Goal: Task Accomplishment & Management: Use online tool/utility

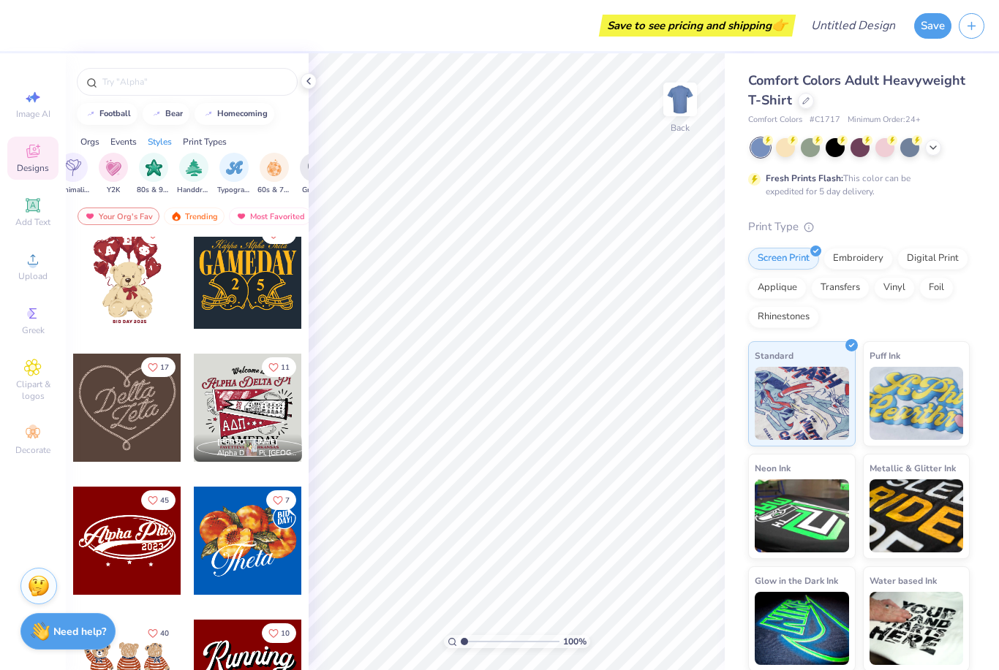
scroll to position [0, 877]
click at [92, 146] on div "Orgs" at bounding box center [89, 141] width 19 height 13
click at [178, 170] on img "filter for Club" at bounding box center [171, 167] width 16 height 17
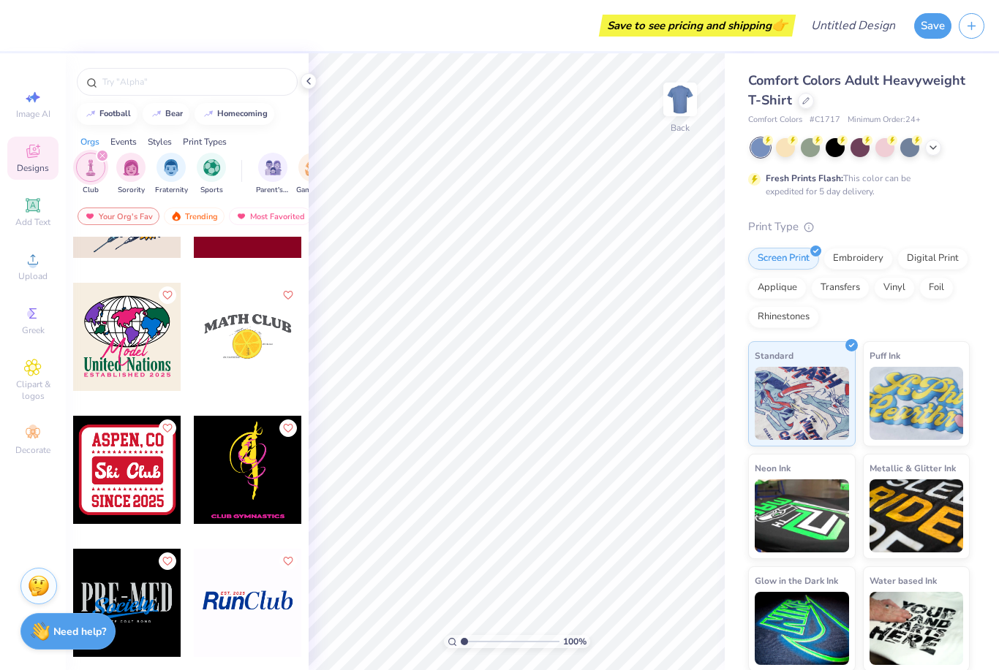
scroll to position [8604, 0]
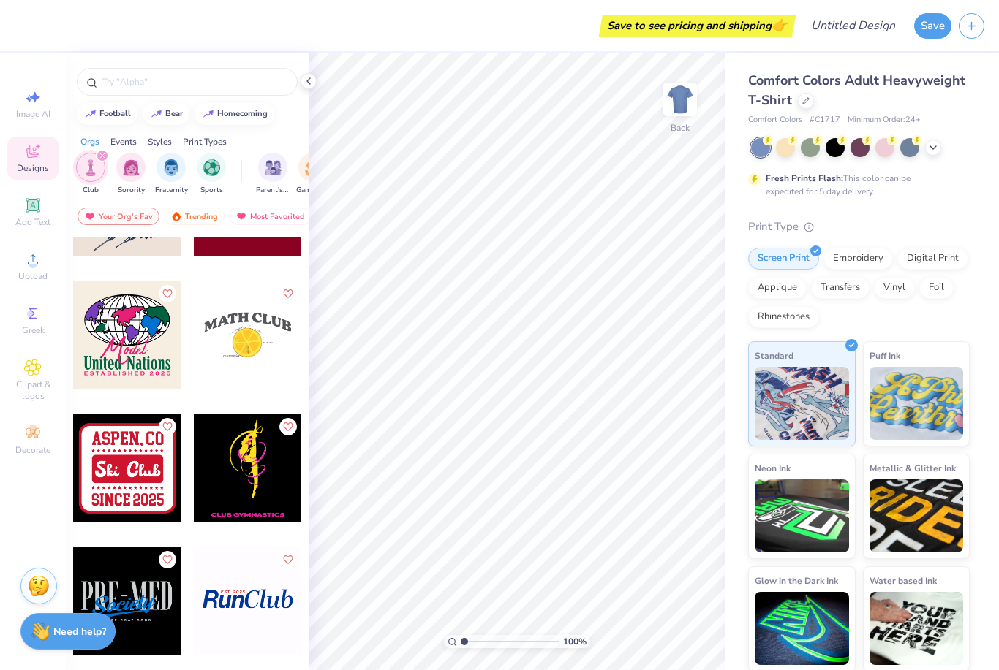
click at [137, 345] on div at bounding box center [127, 335] width 108 height 108
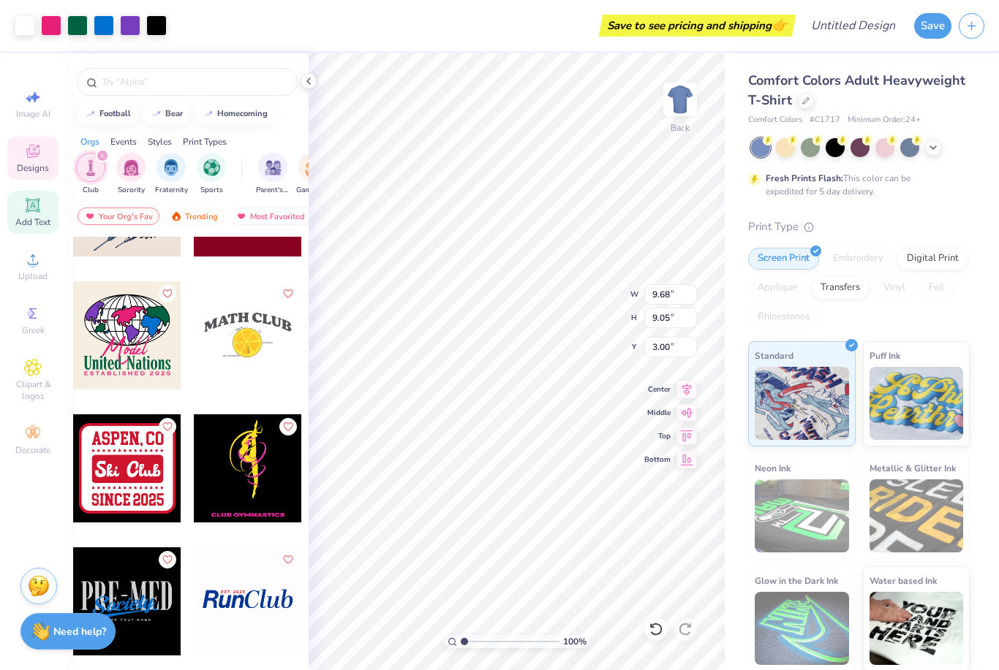
click at [34, 212] on icon at bounding box center [33, 205] width 14 height 14
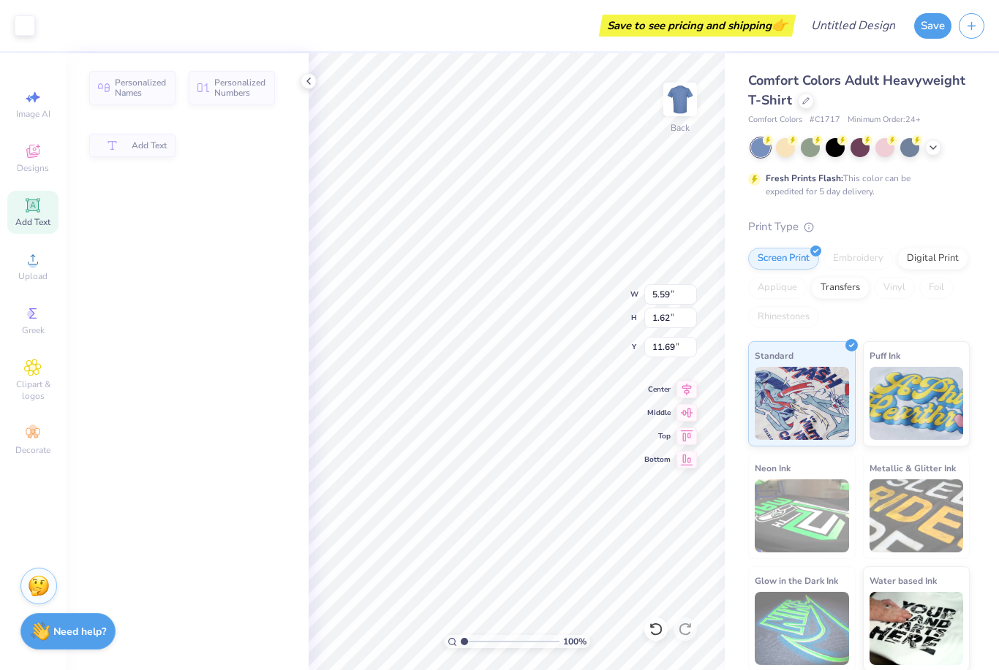
type input "5.59"
type input "1.62"
type input "11.69"
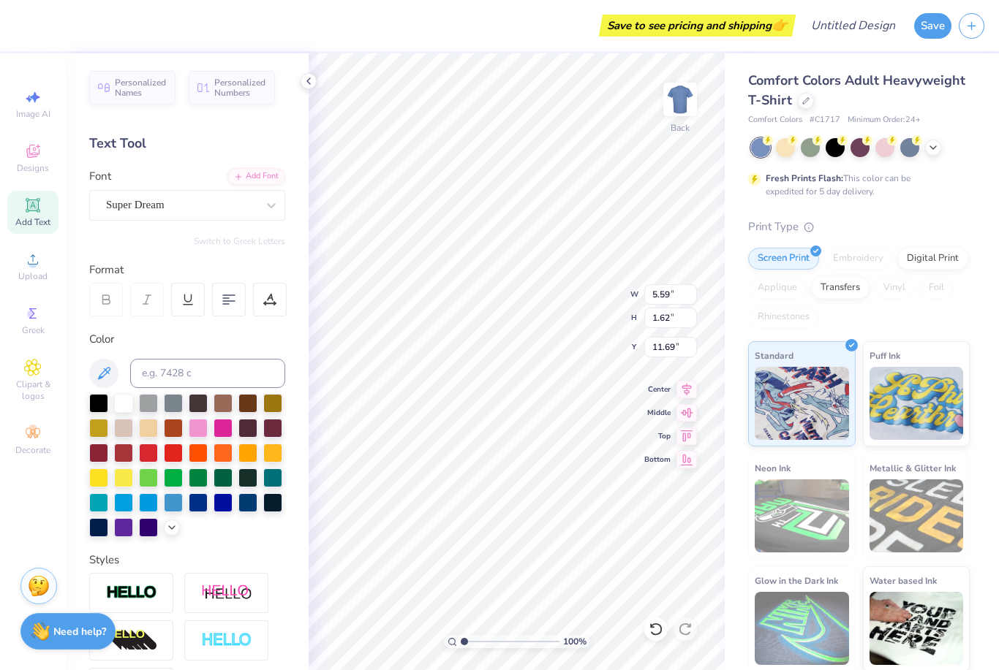
type input "9.68"
type input "9.05"
type input "3.00"
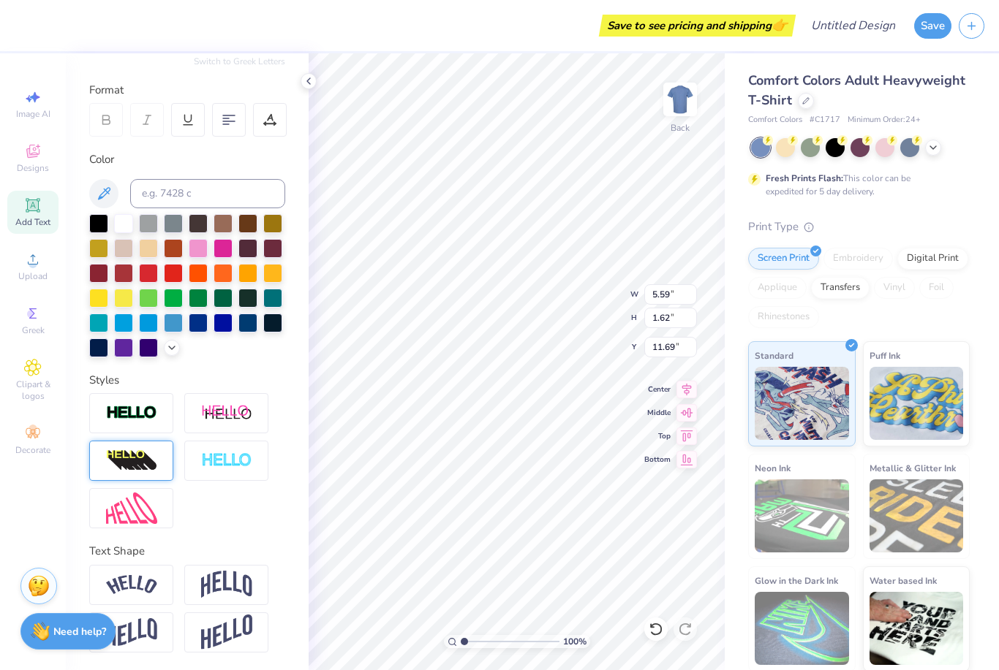
scroll to position [181, 0]
type input "16.70"
type textarea "T"
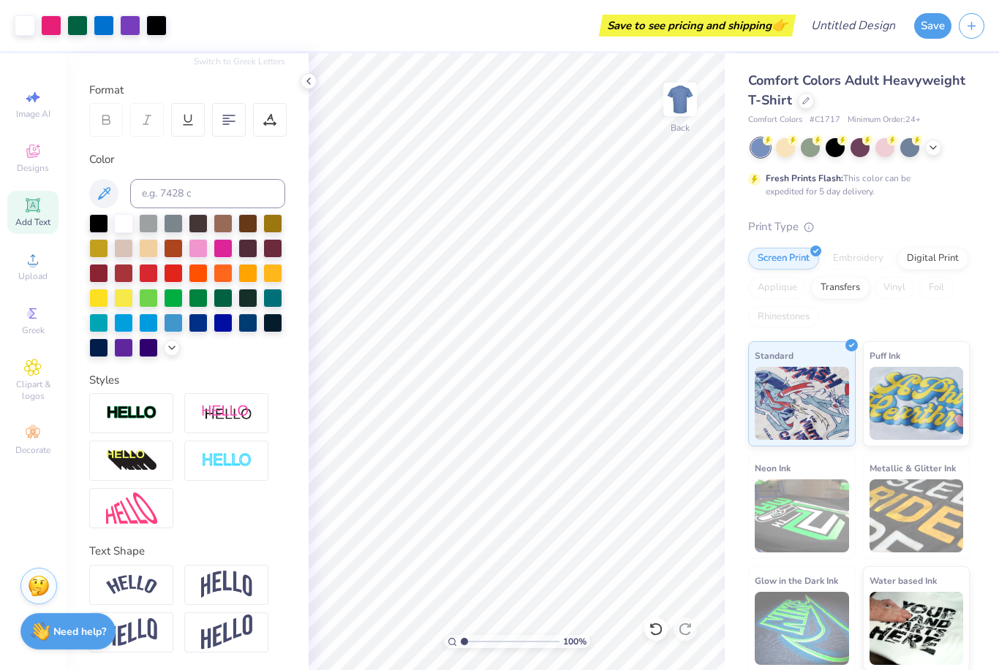
drag, startPoint x: 292, startPoint y: 539, endPoint x: -1, endPoint y: -1, distance: 613.6
click at [0, 0] on html "Art colors Save to see pricing and shipping 👉 Design Title Save Image AI Design…" at bounding box center [499, 335] width 999 height 670
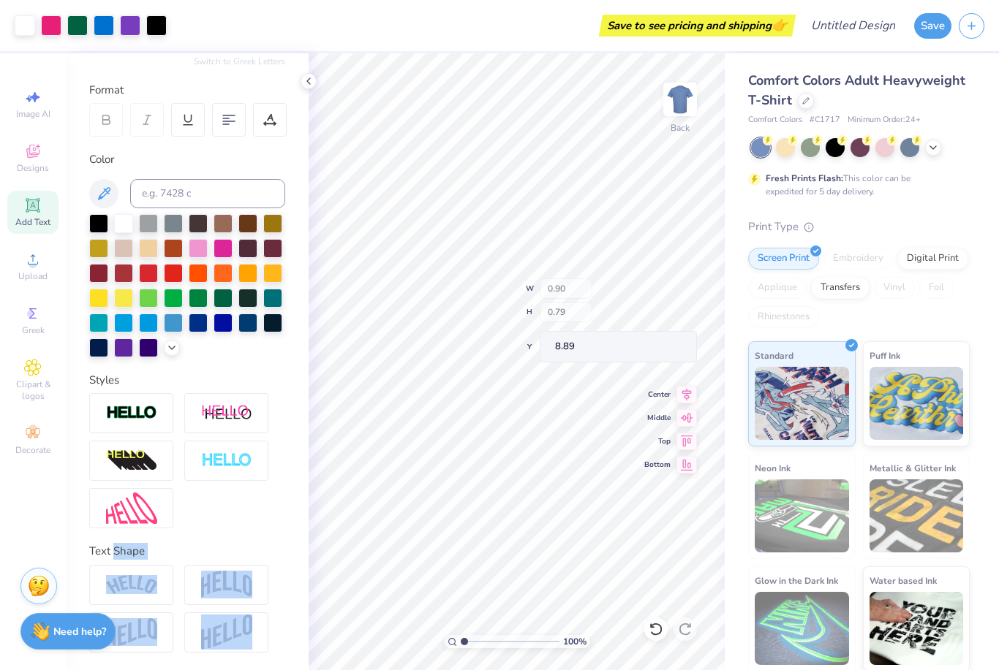
type input "1.31"
type input "1.93"
type input "7.79"
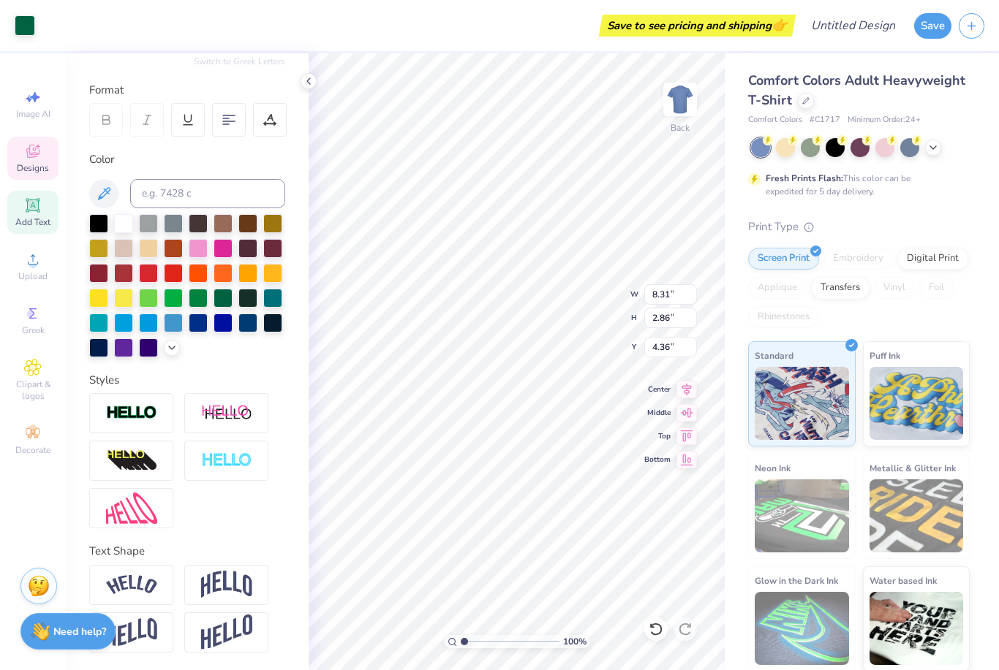
click at [29, 155] on icon at bounding box center [33, 153] width 12 height 10
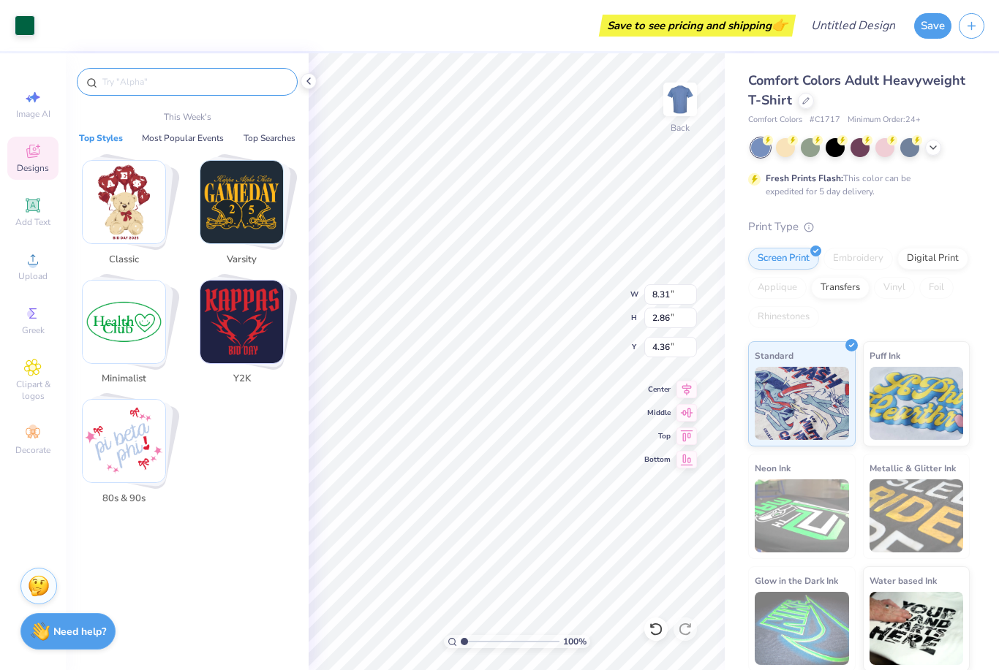
click at [140, 83] on input "text" at bounding box center [194, 82] width 187 height 15
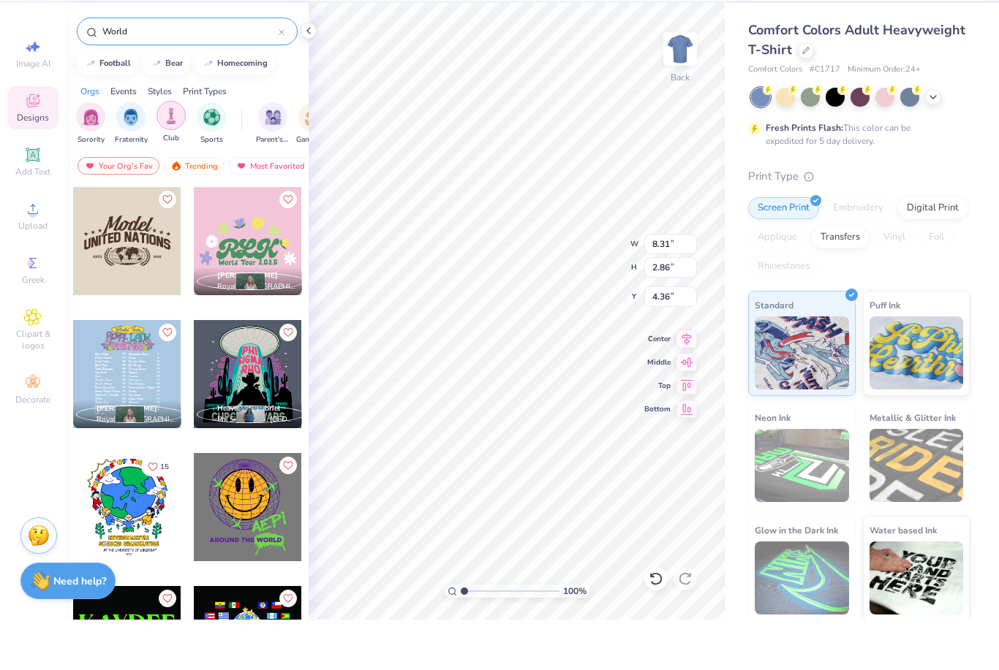
click at [167, 158] on img "filter for Club" at bounding box center [171, 166] width 16 height 17
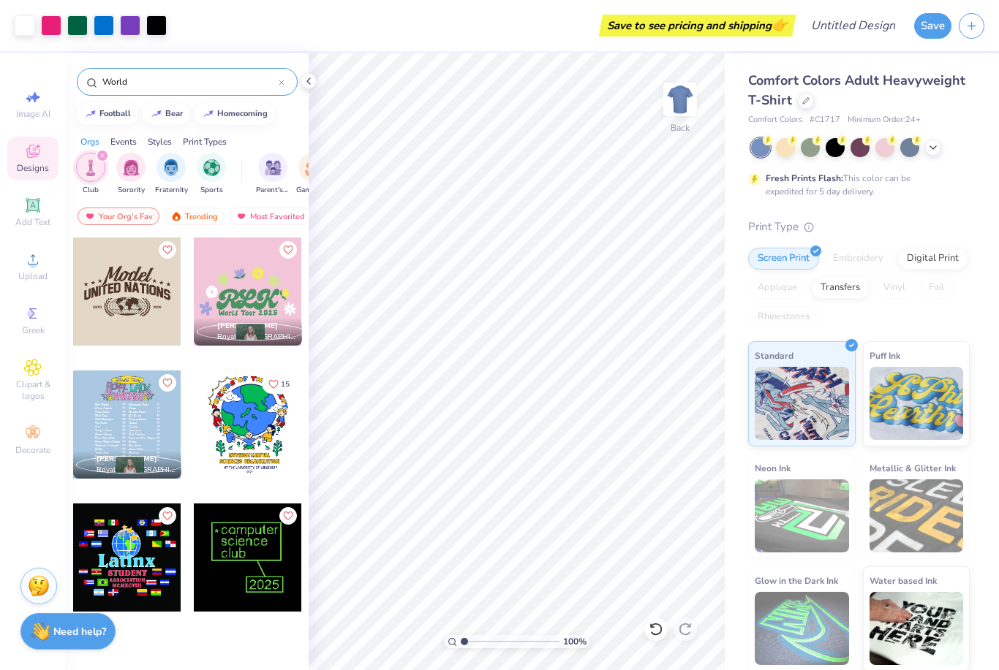
click at [218, 83] on input "World" at bounding box center [190, 82] width 178 height 15
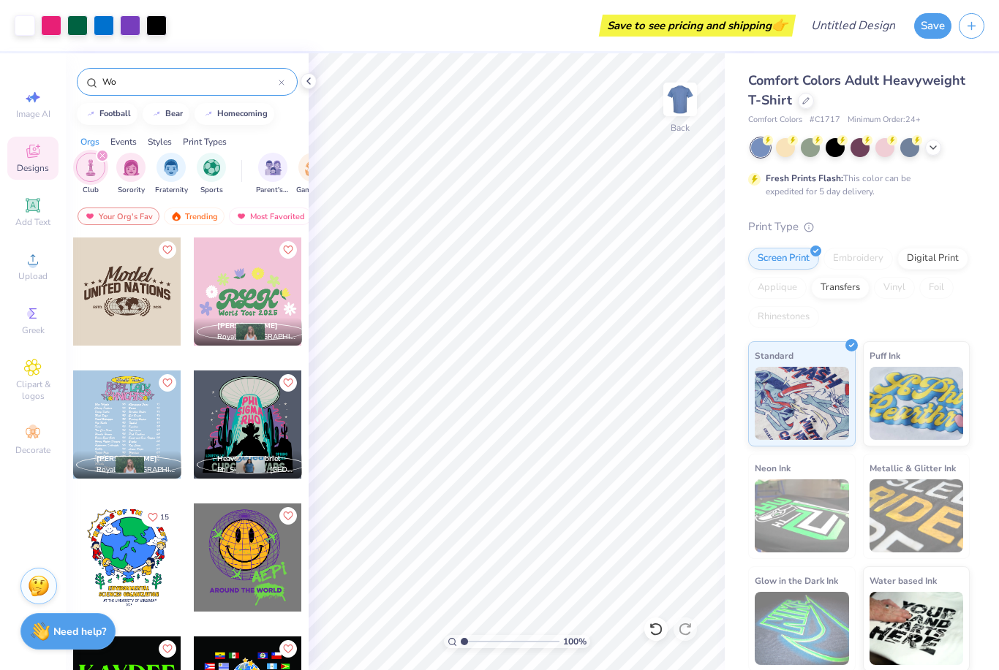
type input "W"
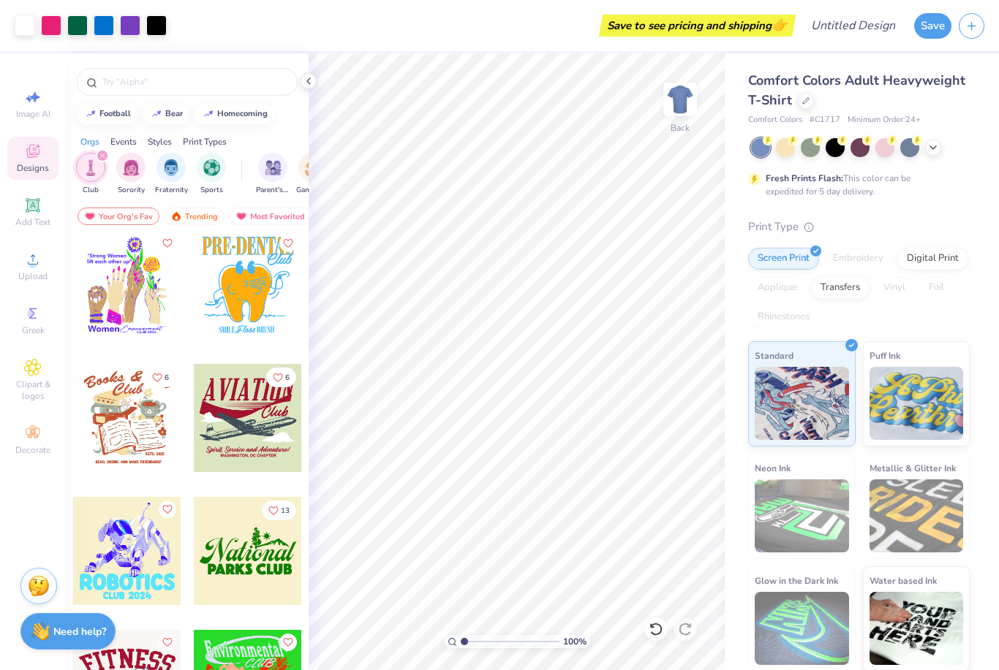
scroll to position [18934, 0]
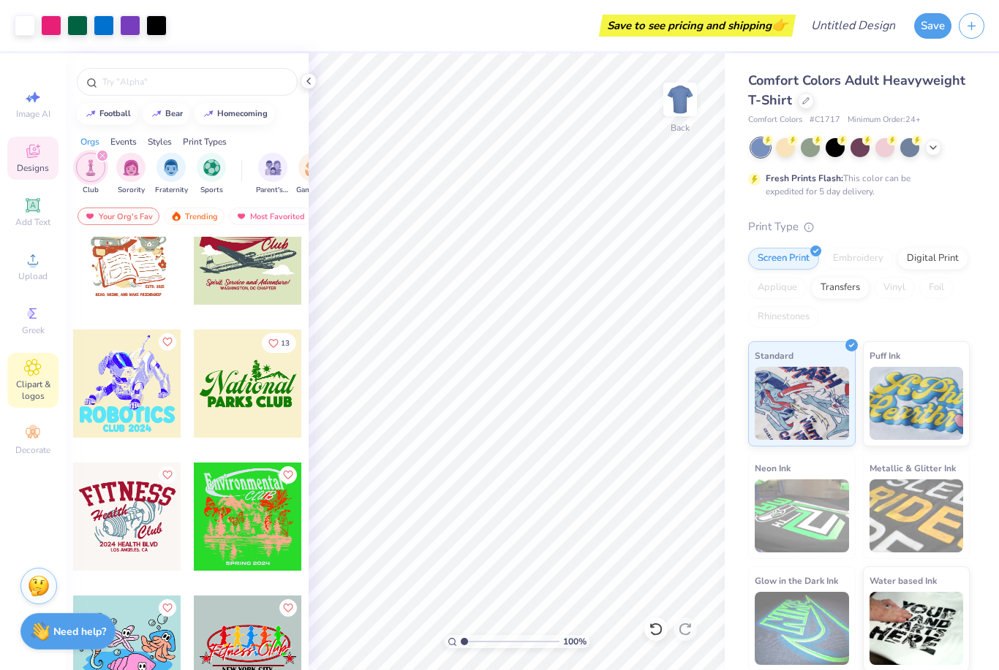
click at [36, 394] on span "Clipart & logos" at bounding box center [32, 390] width 51 height 23
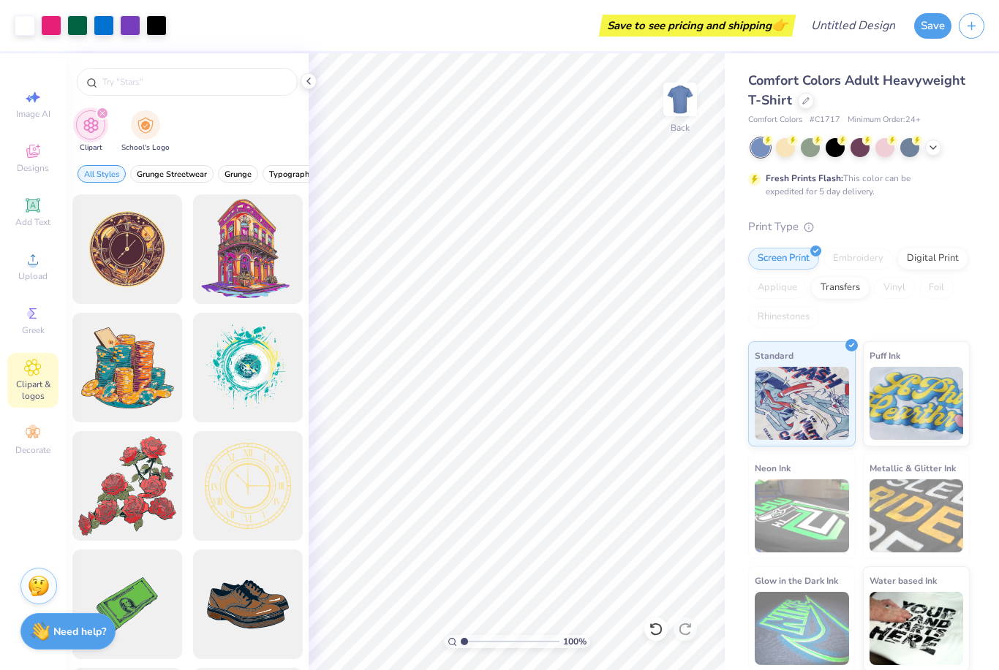
click at [881, 209] on div "Comfort Colors Adult Heavyweight T-Shirt Comfort Colors # C1717 Minimum Order: …" at bounding box center [859, 371] width 222 height 601
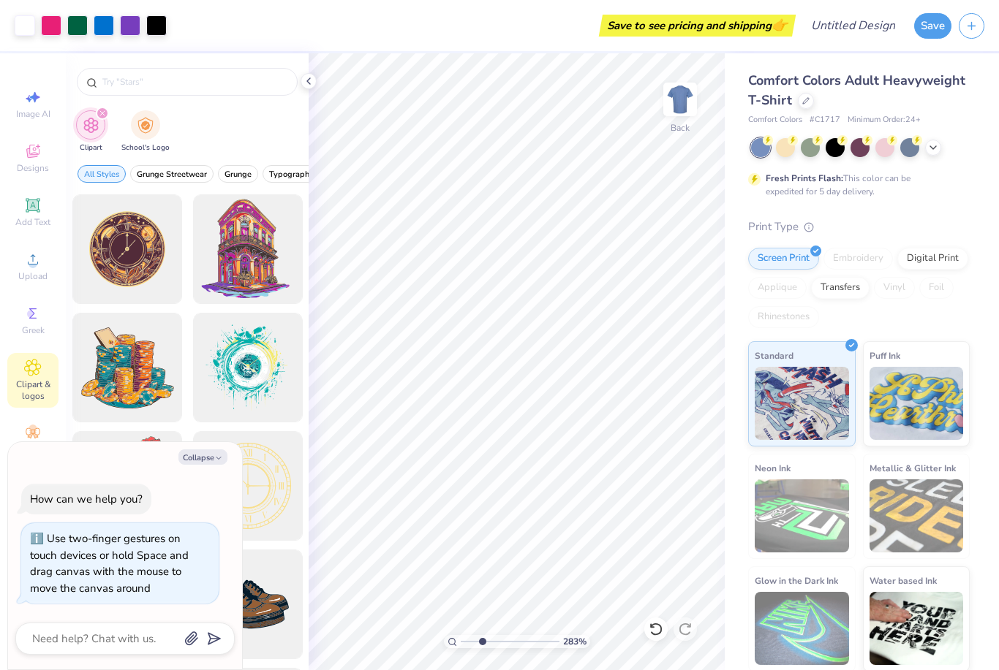
type input "2.75"
drag, startPoint x: 463, startPoint y: 641, endPoint x: 481, endPoint y: 642, distance: 17.6
click at [481, 642] on input "range" at bounding box center [510, 641] width 99 height 13
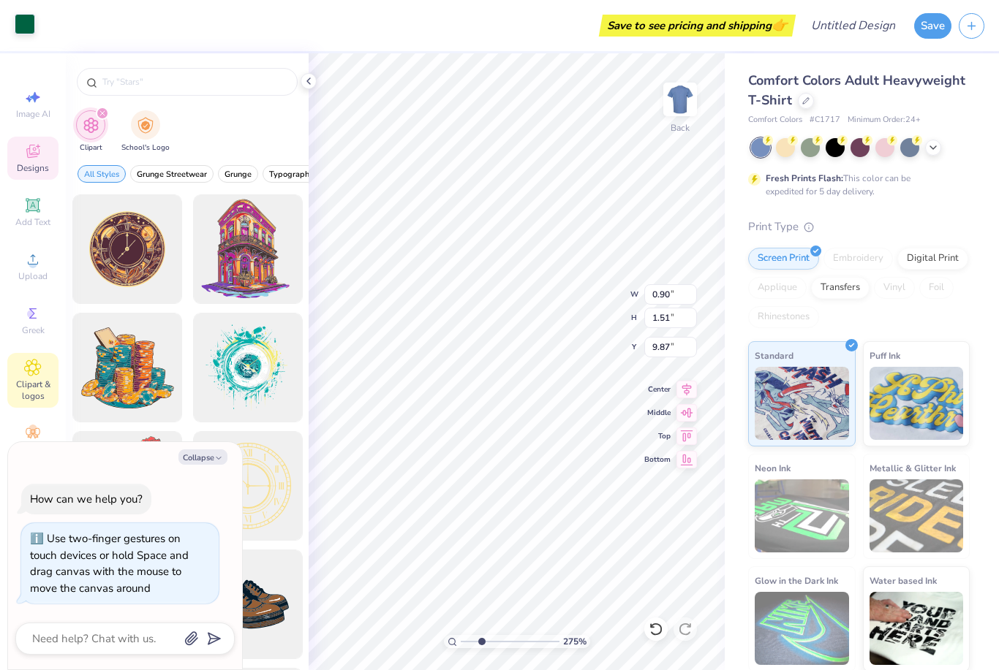
click at [26, 26] on div at bounding box center [25, 24] width 20 height 20
type textarea "x"
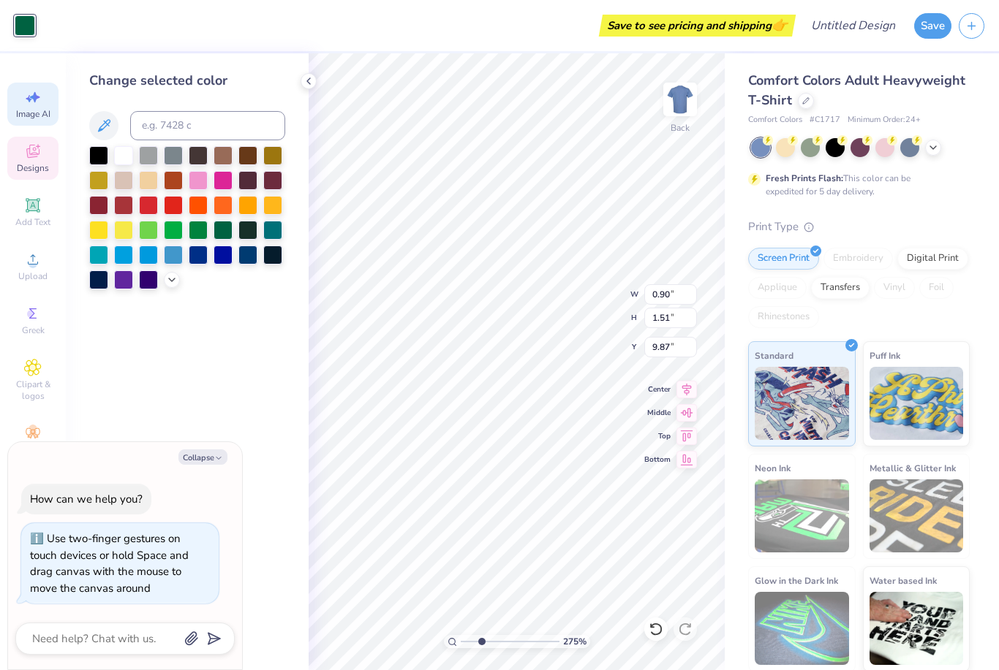
click at [35, 110] on span "Image AI" at bounding box center [33, 114] width 34 height 12
select select "4"
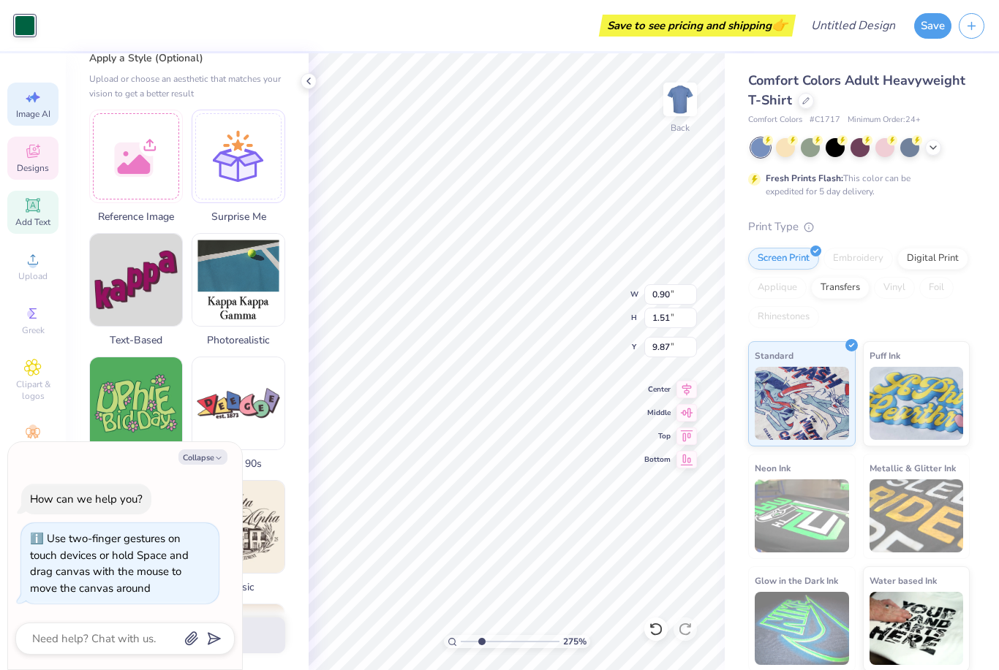
scroll to position [167, 0]
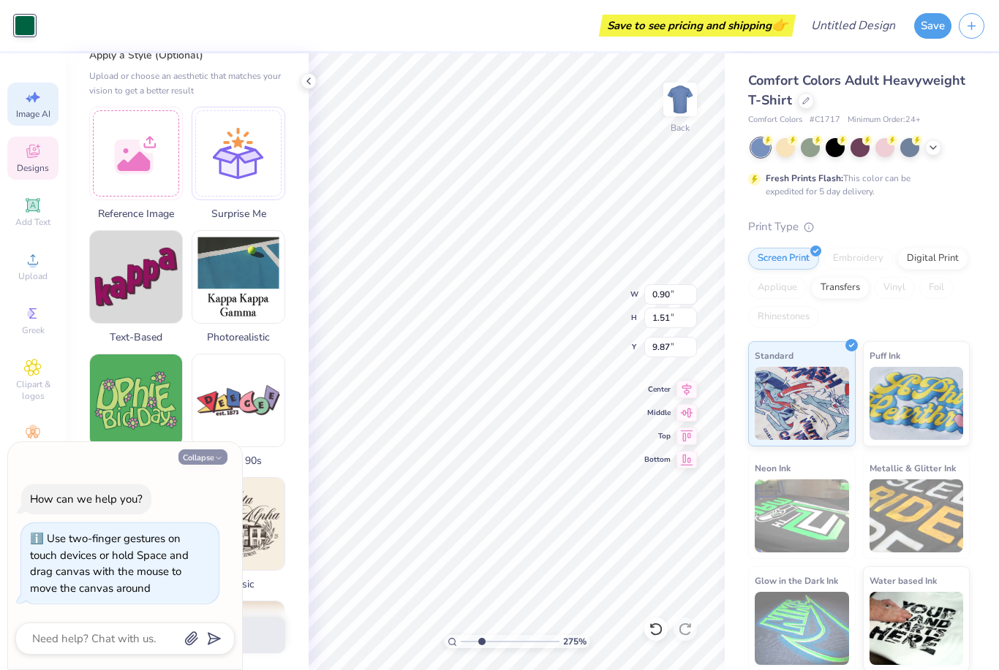
click at [203, 455] on button "Collapse" at bounding box center [202, 457] width 49 height 15
type textarea "x"
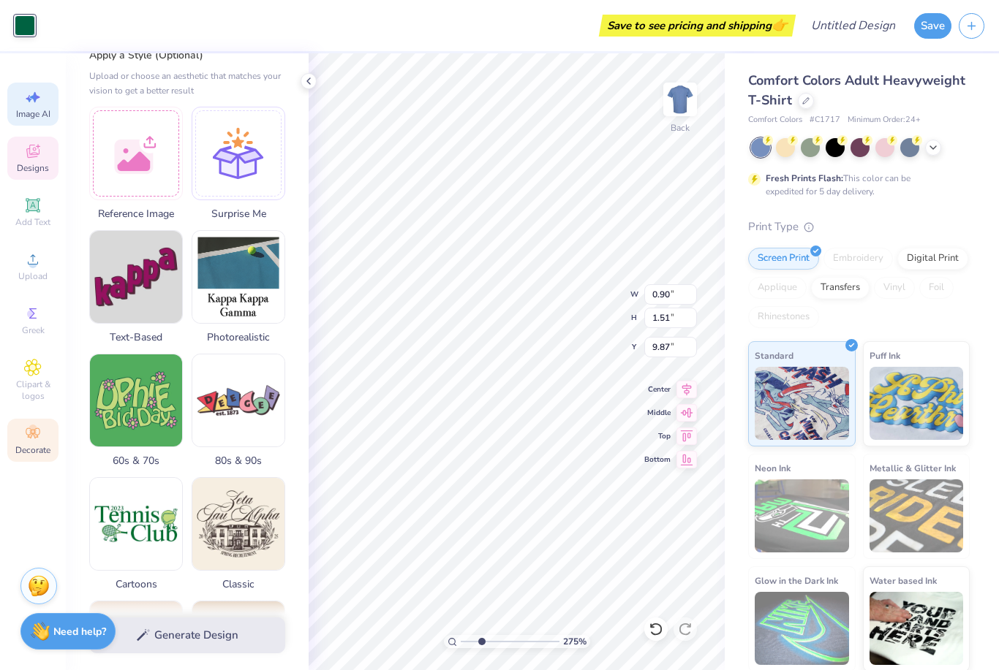
click at [7, 518] on div "Image AI Designs Add Text Upload Greek Clipart & logos Decorate" at bounding box center [33, 361] width 66 height 617
click at [38, 454] on div "Decorate" at bounding box center [32, 440] width 51 height 43
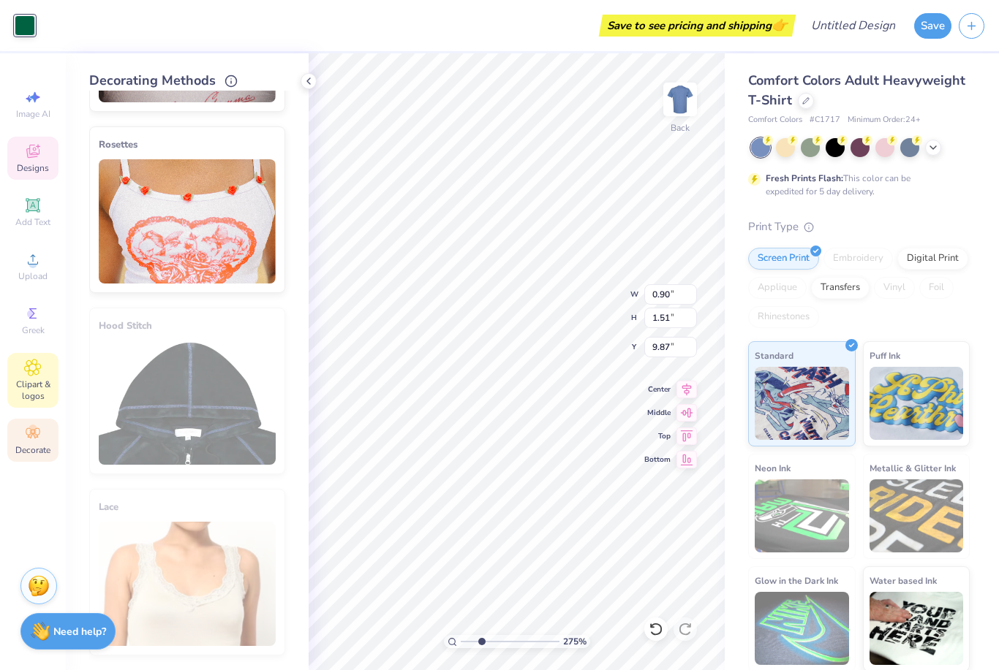
scroll to position [702, 0]
click at [42, 385] on div "Clipart & logos" at bounding box center [32, 380] width 51 height 55
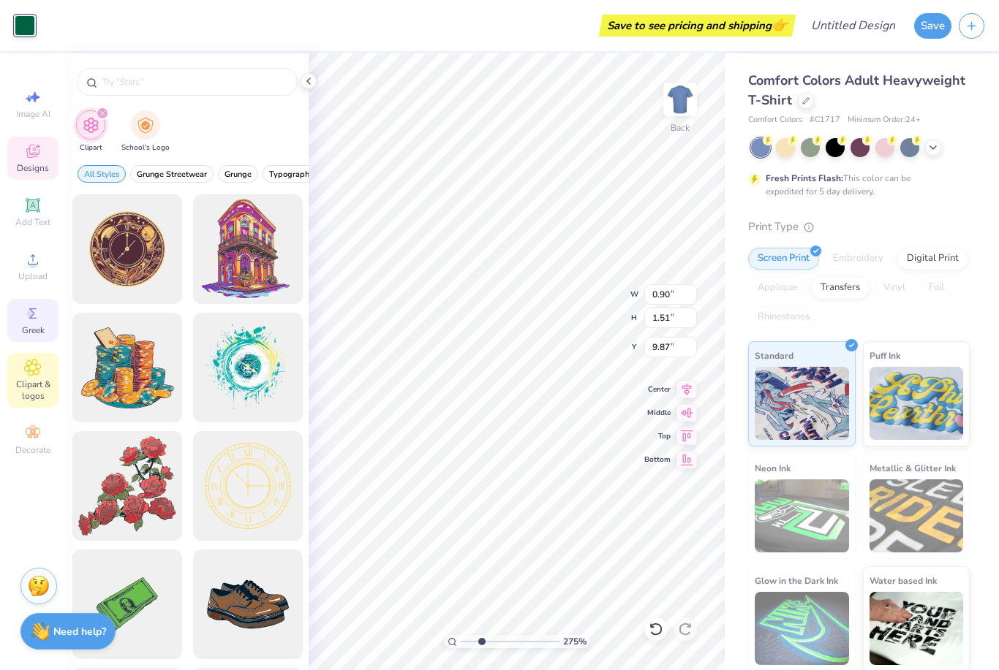
click at [48, 328] on div "Greek" at bounding box center [32, 320] width 51 height 43
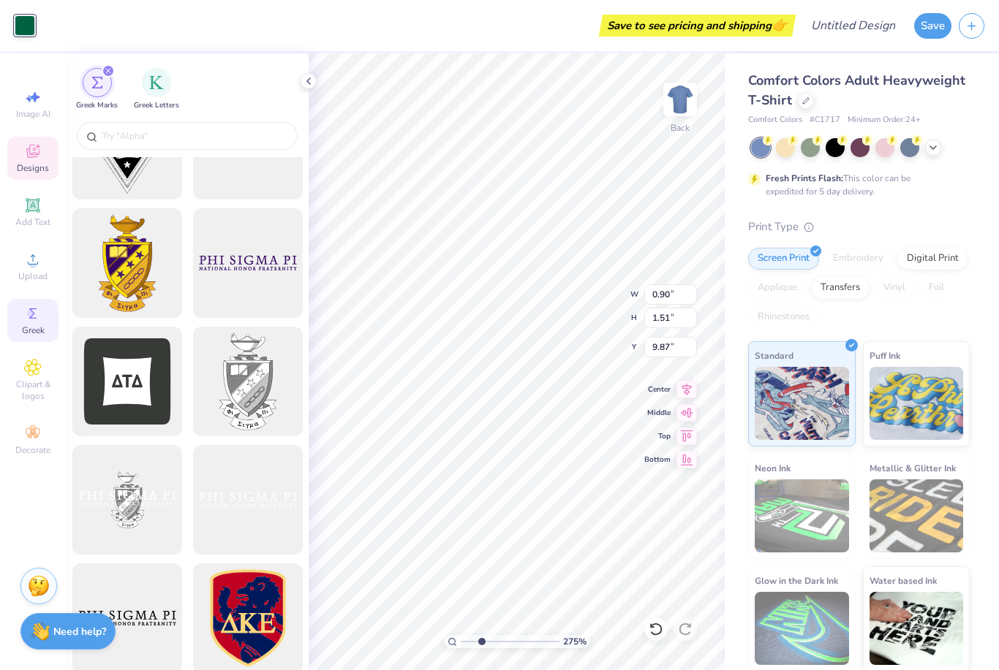
scroll to position [419, 0]
